Goal: Find specific page/section: Find specific page/section

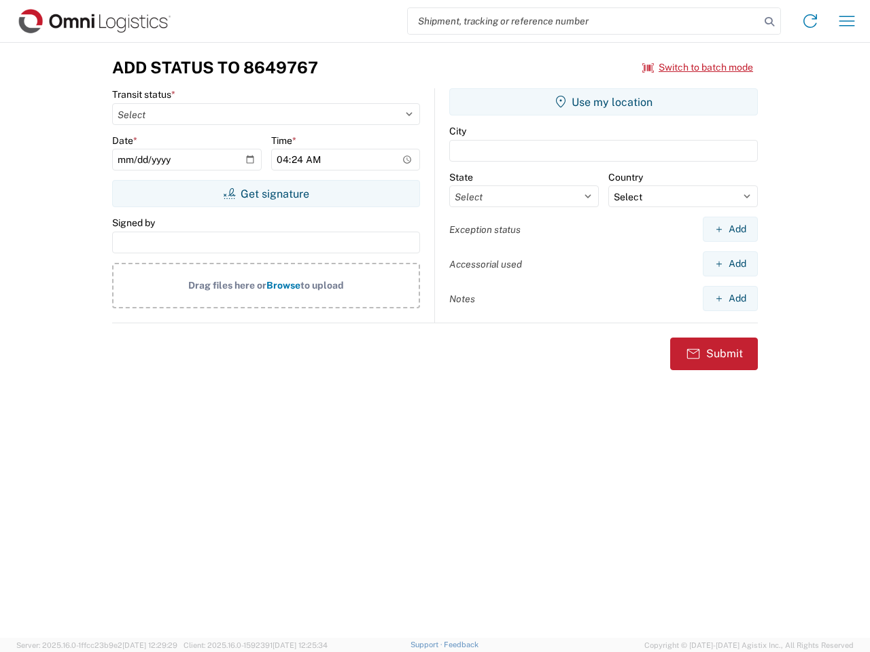
click at [584, 21] on input "search" at bounding box center [584, 21] width 352 height 26
click at [769, 22] on icon at bounding box center [769, 21] width 19 height 19
click at [810, 21] on icon at bounding box center [810, 21] width 22 height 22
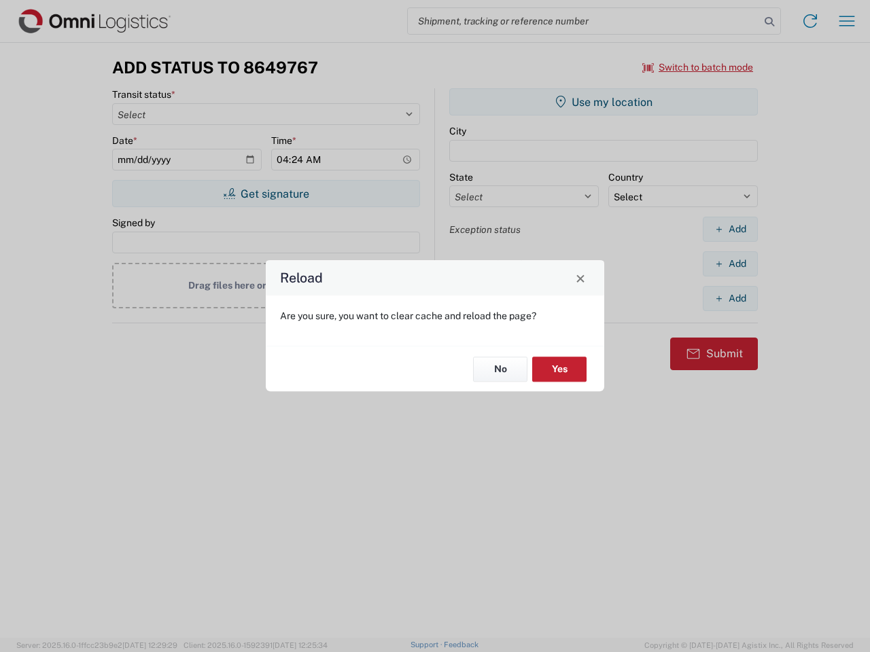
click at [698, 67] on div "Reload Are you sure, you want to clear cache and reload the page? No Yes" at bounding box center [435, 326] width 870 height 652
click at [266, 194] on div "Reload Are you sure, you want to clear cache and reload the page? No Yes" at bounding box center [435, 326] width 870 height 652
click at [603, 102] on div "Reload Are you sure, you want to clear cache and reload the page? No Yes" at bounding box center [435, 326] width 870 height 652
click at [730, 229] on div "Reload Are you sure, you want to clear cache and reload the page? No Yes" at bounding box center [435, 326] width 870 height 652
click at [730, 264] on div "Reload Are you sure, you want to clear cache and reload the page? No Yes" at bounding box center [435, 326] width 870 height 652
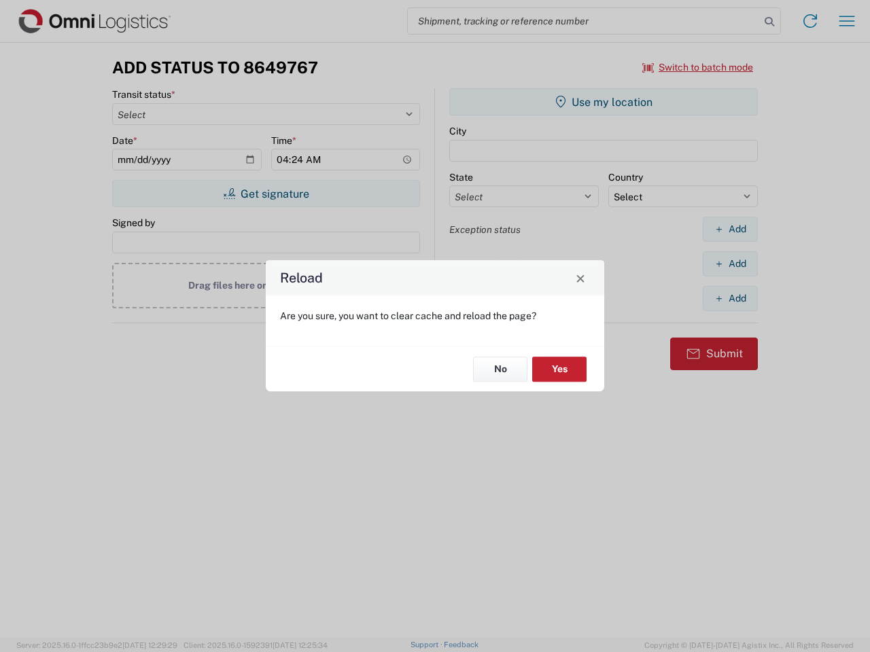
click at [730, 298] on div "Reload Are you sure, you want to clear cache and reload the page? No Yes" at bounding box center [435, 326] width 870 height 652
